Goal: Transaction & Acquisition: Subscribe to service/newsletter

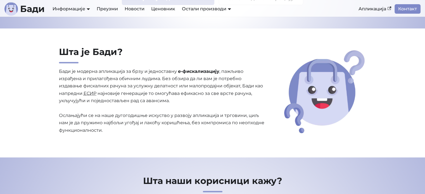
scroll to position [119, 0]
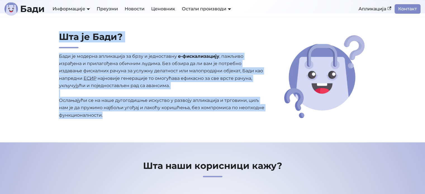
drag, startPoint x: 58, startPoint y: 40, endPoint x: 131, endPoint y: 120, distance: 108.4
click at [131, 120] on div "Шта је [PERSON_NAME]? [PERSON_NAME] је модерна апликација за брзу и једноставну…" at bounding box center [162, 78] width 215 height 94
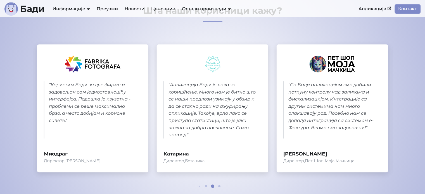
scroll to position [286, 0]
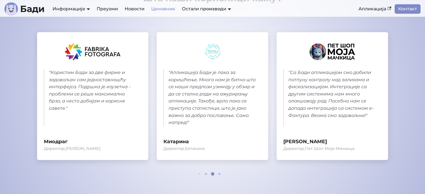
click at [152, 9] on link "Ценовник" at bounding box center [163, 9] width 31 height 10
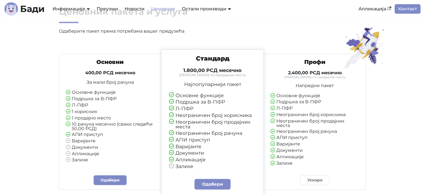
scroll to position [56, 0]
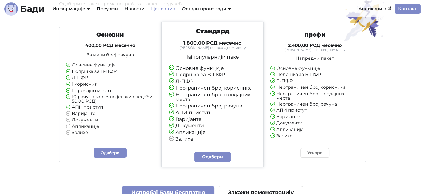
click at [26, 77] on section "Ценовник пакета и услуга Одаберите пакет према потребама вашег предузећа Основн…" at bounding box center [212, 156] width 425 height 391
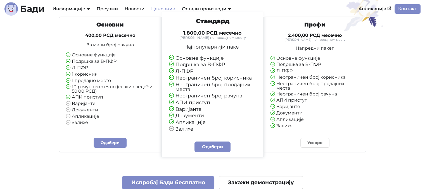
scroll to position [67, 0]
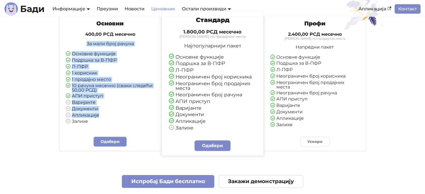
drag, startPoint x: 113, startPoint y: 120, endPoint x: 35, endPoint y: 42, distance: 110.1
click at [35, 42] on div "Ценовник пакета и услуга Одаберите пакет према потребама вашег предузећа Основн…" at bounding box center [212, 145] width 369 height 355
drag, startPoint x: 112, startPoint y: 122, endPoint x: 61, endPoint y: 39, distance: 96.6
click at [61, 39] on div "Основни 400,00 РСД месечно За мали број рачуна Основне функције Подршка за В-ПФ…" at bounding box center [110, 72] width 98 height 104
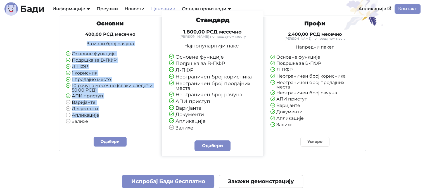
click at [21, 37] on section "Ценовник пакета и услуга Одаберите пакет према потребама вашег предузећа Основн…" at bounding box center [212, 145] width 425 height 391
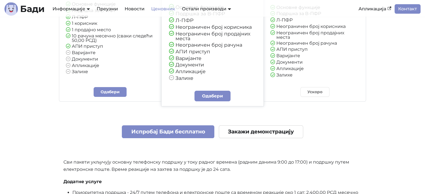
scroll to position [89, 0]
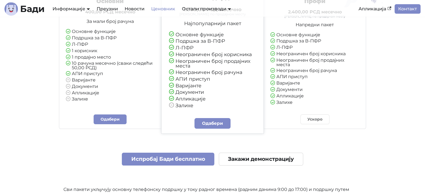
click at [23, 60] on section "Ценовник пакета и услуга Одаберите пакет према потребама вашег предузећа Основн…" at bounding box center [212, 122] width 425 height 391
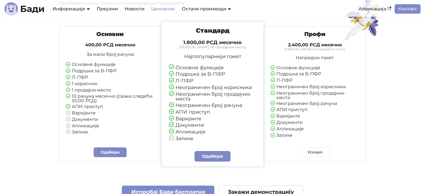
scroll to position [56, 0]
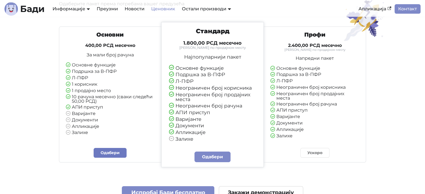
click at [110, 157] on link "Одабери" at bounding box center [110, 153] width 33 height 10
